Goal: Task Accomplishment & Management: Manage account settings

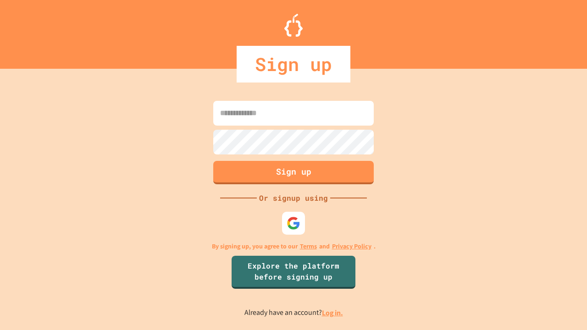
click at [333, 313] on link "Log in." at bounding box center [332, 313] width 21 height 10
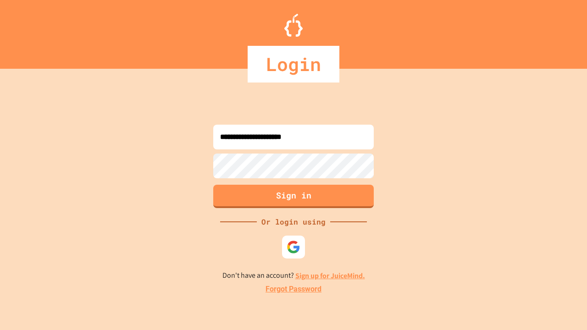
type input "**********"
